Goal: Find specific page/section: Find specific page/section

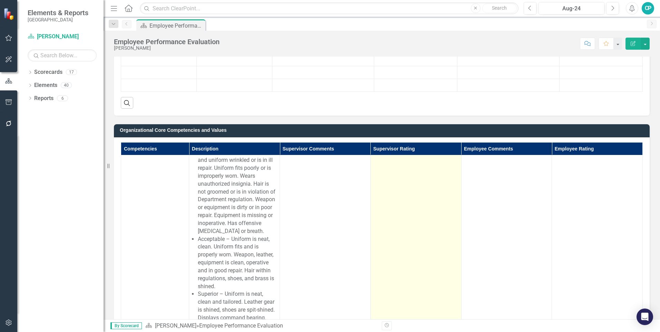
scroll to position [69, 0]
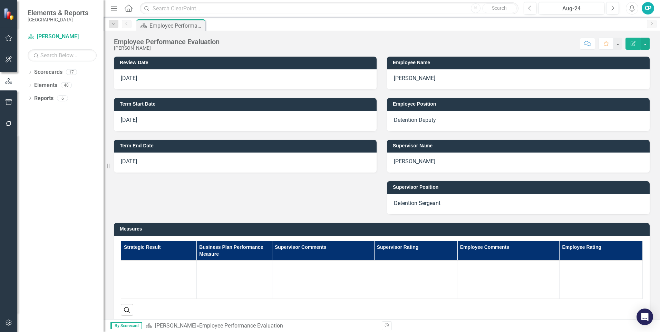
click at [31, 20] on small "[GEOGRAPHIC_DATA]" at bounding box center [58, 20] width 61 height 6
click at [34, 71] on div "Dropdown Scorecards 17" at bounding box center [66, 73] width 76 height 13
click at [29, 72] on icon "Dropdown" at bounding box center [30, 73] width 5 height 4
click at [33, 86] on icon "Dropdown" at bounding box center [33, 85] width 5 height 4
click at [39, 100] on icon "Dropdown" at bounding box center [40, 98] width 5 height 4
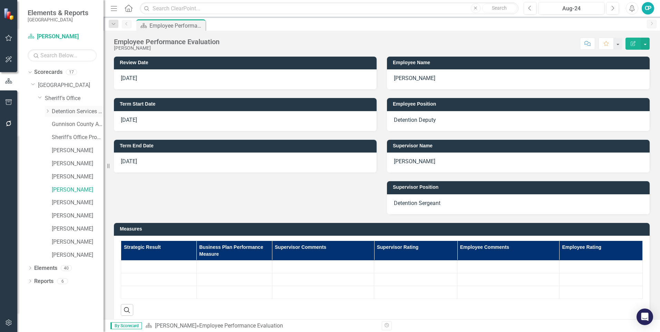
click at [47, 111] on icon "Dropdown" at bounding box center [47, 111] width 5 height 4
click at [29, 306] on icon "Dropdown" at bounding box center [30, 308] width 5 height 4
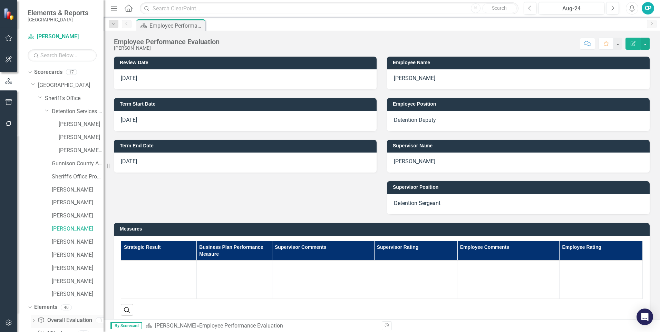
click at [33, 319] on icon "Dropdown" at bounding box center [33, 321] width 5 height 4
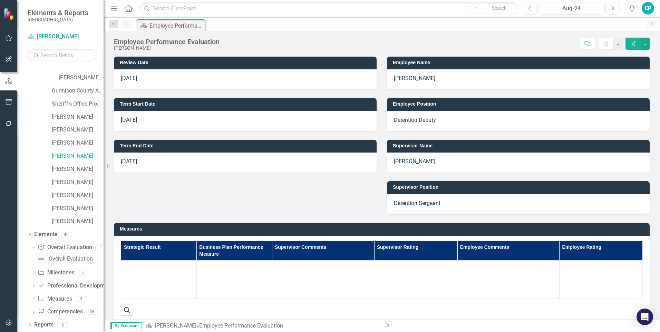
scroll to position [73, 0]
click at [30, 325] on icon "Dropdown" at bounding box center [30, 325] width 5 height 4
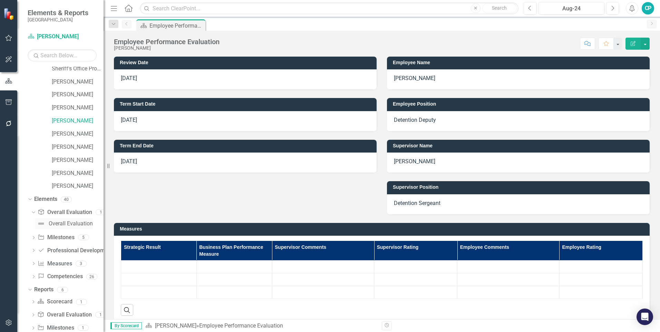
scroll to position [161, 0]
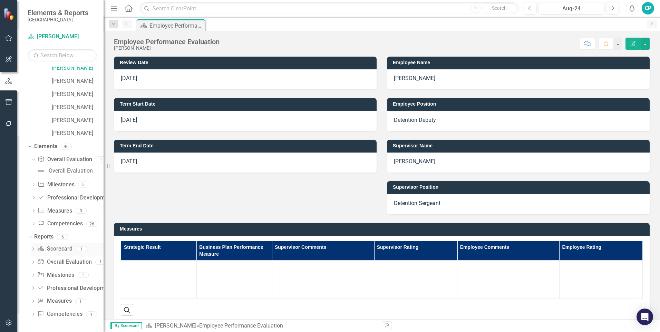
click at [50, 249] on link "Scorecard Scorecard" at bounding box center [54, 249] width 35 height 8
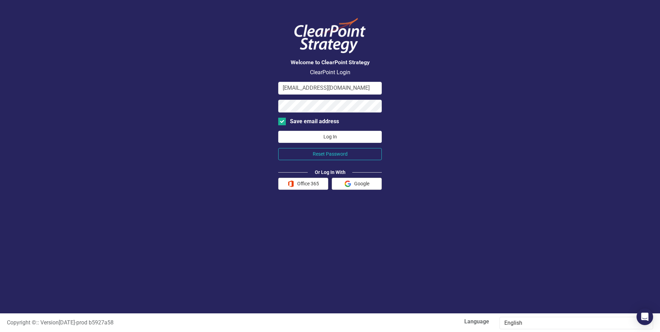
click at [320, 136] on button "Log In" at bounding box center [329, 137] width 103 height 12
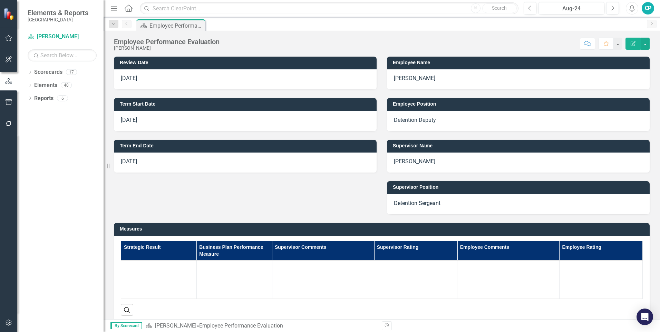
click at [33, 19] on small "[GEOGRAPHIC_DATA]" at bounding box center [58, 20] width 61 height 6
click at [9, 38] on icon "button" at bounding box center [8, 38] width 7 height 6
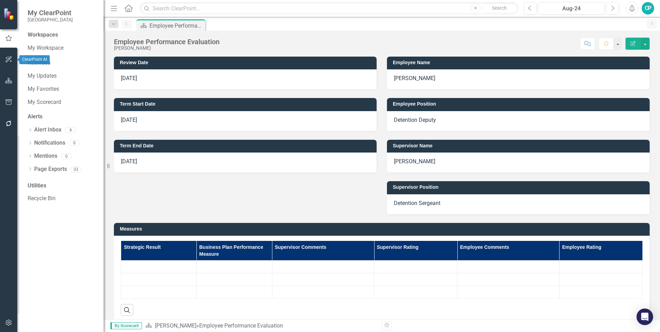
click at [6, 55] on button "button" at bounding box center [9, 59] width 16 height 14
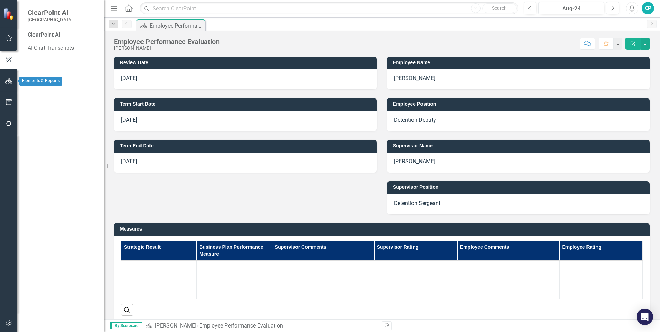
click at [7, 85] on button "button" at bounding box center [9, 81] width 16 height 14
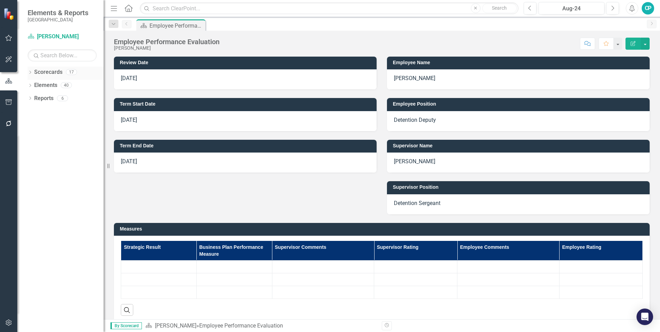
click at [31, 70] on div "Dropdown" at bounding box center [30, 73] width 5 height 6
click at [31, 85] on icon "Dropdown" at bounding box center [33, 85] width 5 height 4
click at [38, 101] on div "Dropdown" at bounding box center [40, 99] width 5 height 6
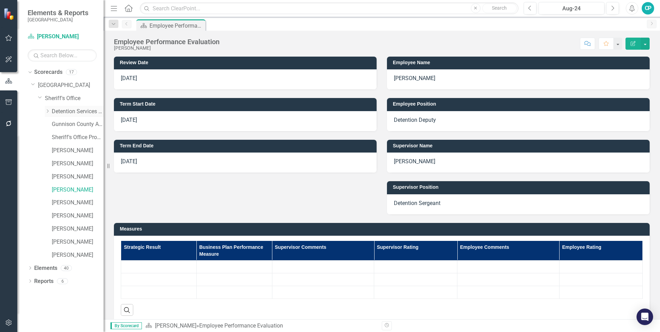
click at [47, 110] on icon "Dropdown" at bounding box center [47, 111] width 5 height 4
click at [28, 72] on icon "Dropdown" at bounding box center [29, 71] width 4 height 5
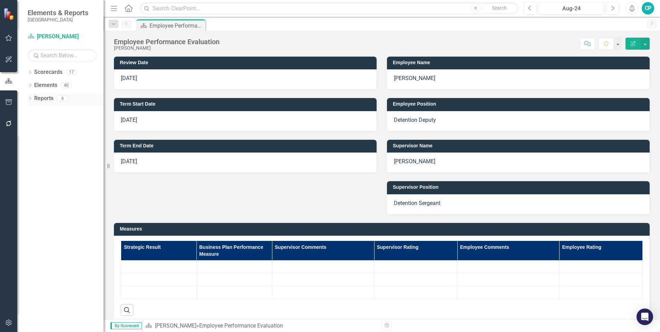
click at [29, 99] on icon "Dropdown" at bounding box center [30, 99] width 5 height 4
click at [30, 73] on icon "Dropdown" at bounding box center [30, 73] width 5 height 4
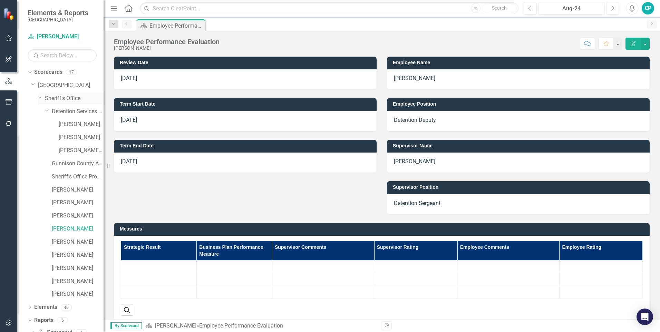
click at [40, 97] on icon "Dropdown" at bounding box center [40, 97] width 4 height 5
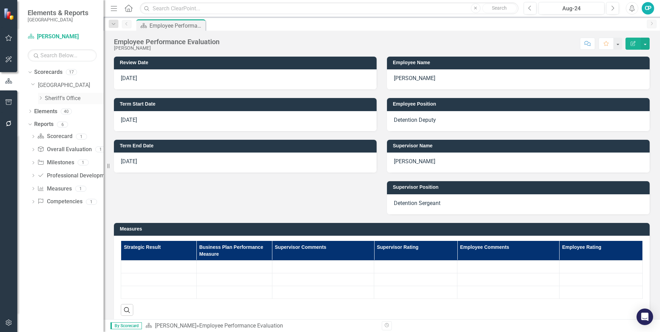
click at [40, 97] on icon "Dropdown" at bounding box center [40, 98] width 5 height 4
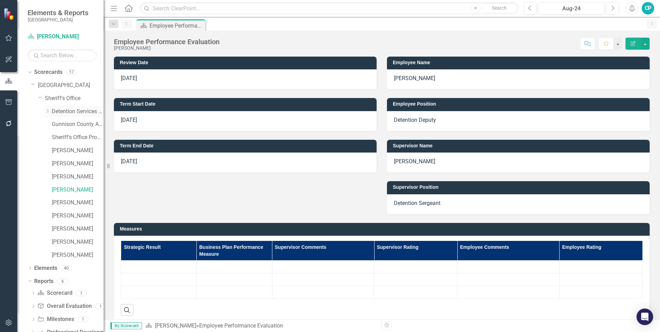
click at [48, 111] on icon "Dropdown" at bounding box center [47, 111] width 5 height 4
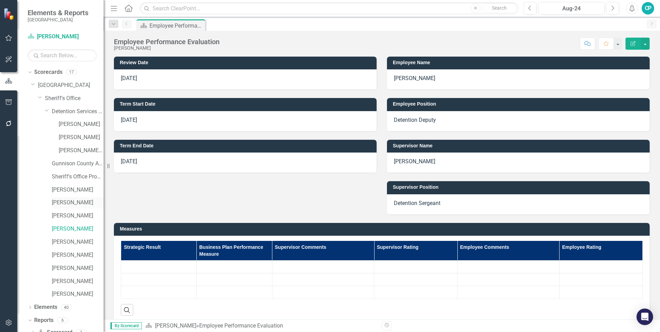
click at [58, 201] on link "[PERSON_NAME]" at bounding box center [78, 203] width 52 height 8
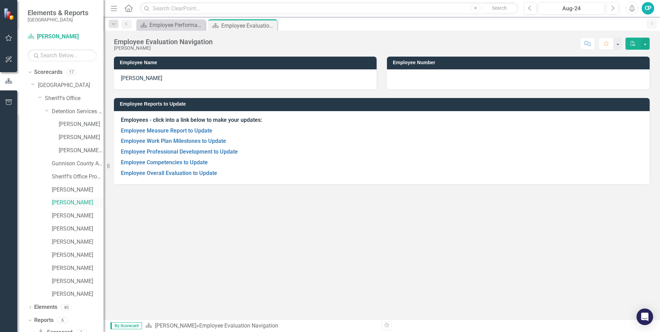
scroll to position [18, 0]
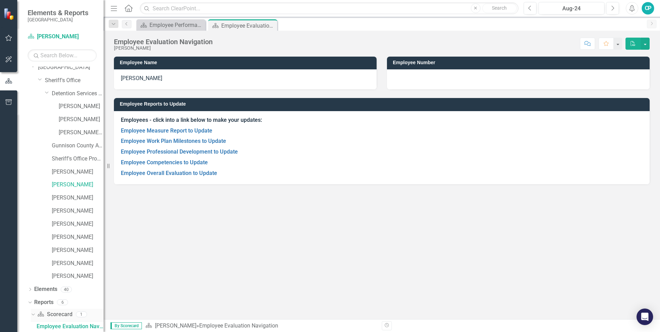
click at [39, 314] on icon "Scorecard" at bounding box center [40, 314] width 7 height 6
click at [53, 277] on link "[PERSON_NAME]" at bounding box center [78, 276] width 52 height 8
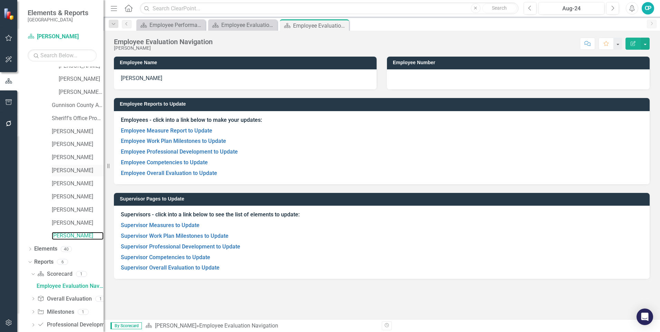
scroll to position [95, 0]
